Goal: Task Accomplishment & Management: Manage account settings

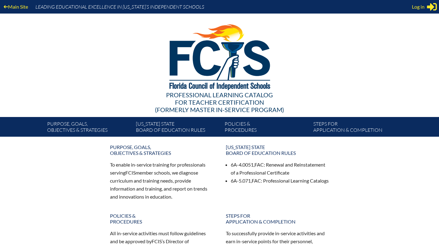
type input "irina.zimmerman@imgacademy.education"
click at [421, 9] on span "Log in" at bounding box center [418, 6] width 13 height 7
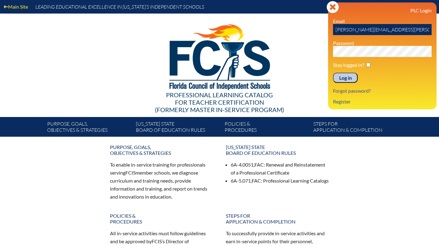
click at [349, 76] on input "Log in" at bounding box center [345, 78] width 25 height 10
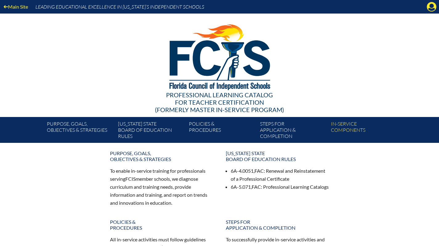
click at [431, 7] on icon "Manage account" at bounding box center [432, 7] width 10 height 10
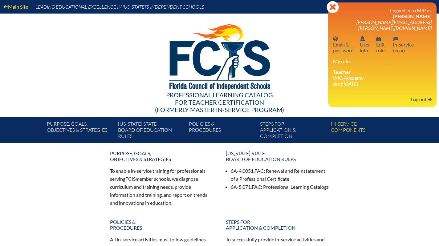
click at [406, 39] on link "In-service record In-service record" at bounding box center [404, 45] width 26 height 20
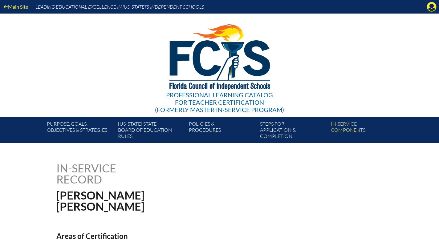
click at [431, 4] on icon at bounding box center [432, 7] width 10 height 10
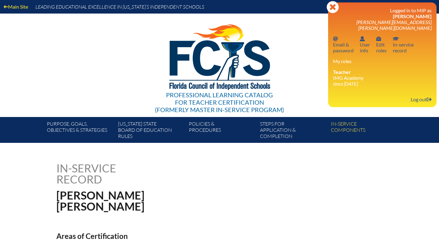
click at [421, 96] on link "Log out Log out" at bounding box center [421, 99] width 26 height 8
